Goal: Communication & Community: Answer question/provide support

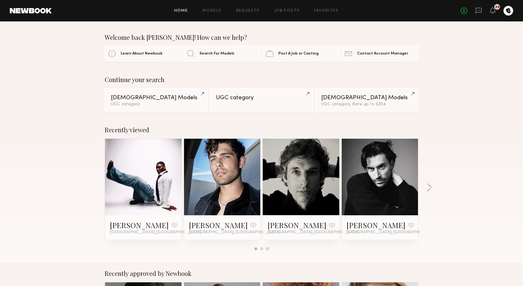
click at [259, 20] on header "Home Models Requests Job Posts Favorites Sign Out No fees up to $5,000 29" at bounding box center [261, 10] width 523 height 21
click at [480, 12] on icon at bounding box center [478, 11] width 6 height 6
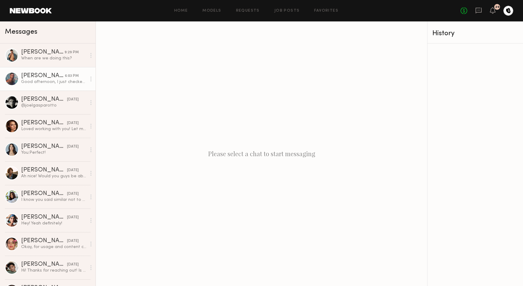
click at [51, 81] on div "Good afternoon, I just checked my mailbox and it has arrived." at bounding box center [53, 82] width 65 height 6
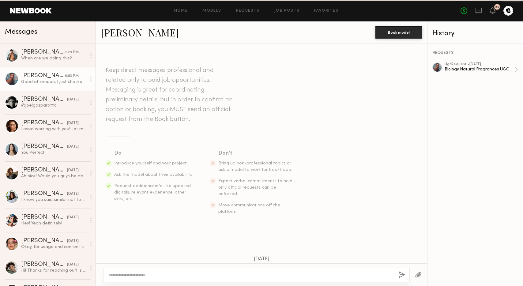
scroll to position [258, 0]
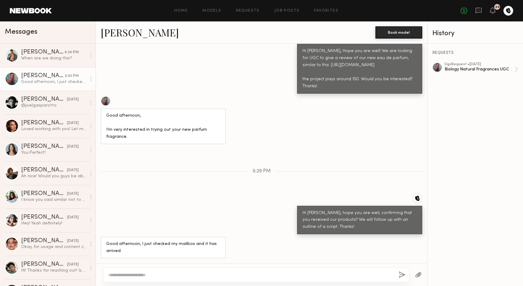
click at [194, 269] on div at bounding box center [256, 275] width 306 height 15
click at [194, 270] on div at bounding box center [256, 275] width 306 height 15
click at [420, 275] on button "button" at bounding box center [418, 275] width 7 height 8
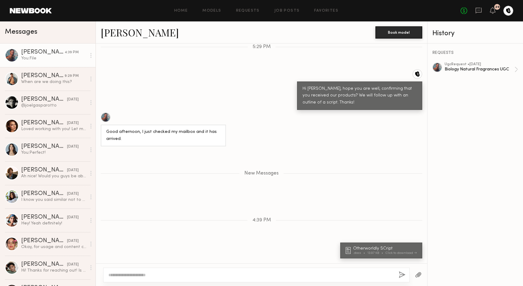
click at [228, 271] on div at bounding box center [256, 275] width 306 height 15
click at [218, 272] on textarea at bounding box center [250, 275] width 285 height 6
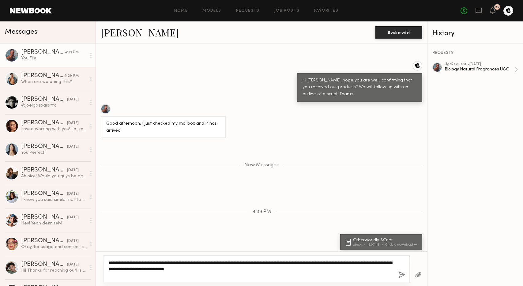
type textarea "**********"
click at [402, 273] on button "button" at bounding box center [402, 275] width 7 height 8
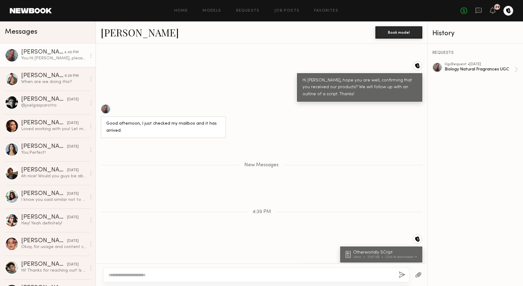
scroll to position [433, 0]
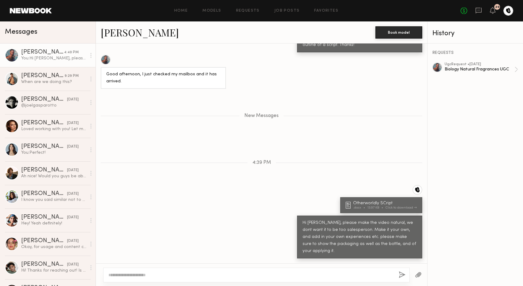
click at [290, 278] on div at bounding box center [256, 275] width 306 height 15
click at [291, 277] on textarea at bounding box center [250, 275] width 285 height 6
type textarea "**********"
click at [403, 276] on button "button" at bounding box center [402, 275] width 7 height 8
